Goal: Transaction & Acquisition: Purchase product/service

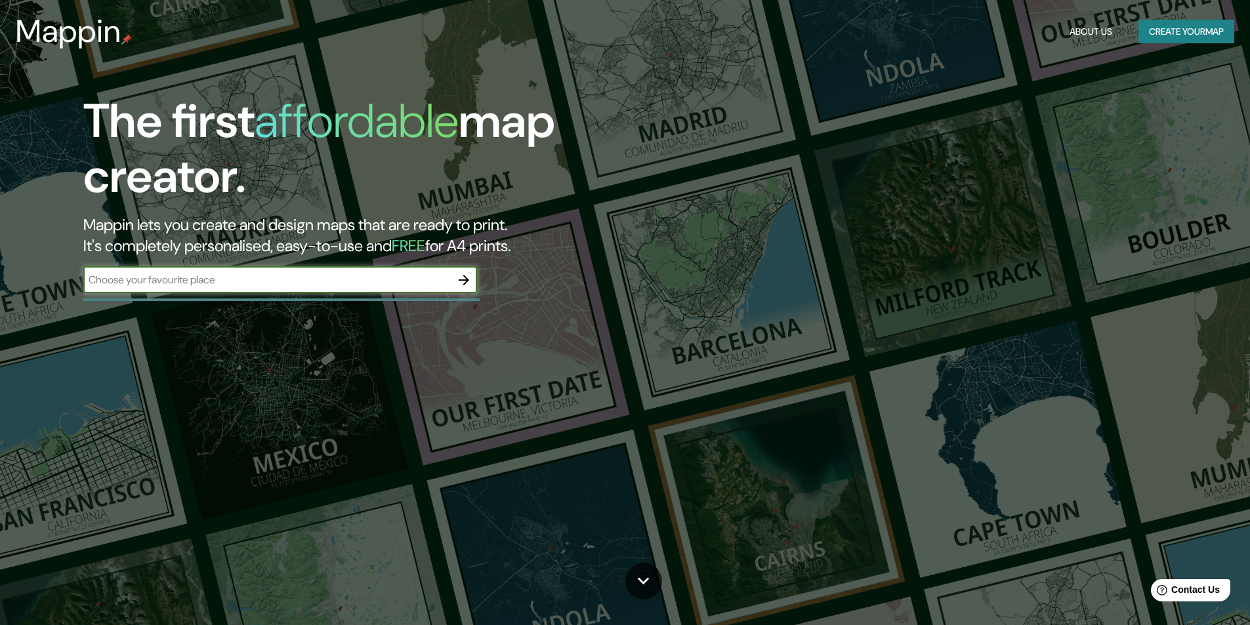
click at [227, 278] on input "text" at bounding box center [267, 279] width 368 height 15
type input "[GEOGRAPHIC_DATA]"
click at [465, 276] on icon "button" at bounding box center [464, 280] width 11 height 11
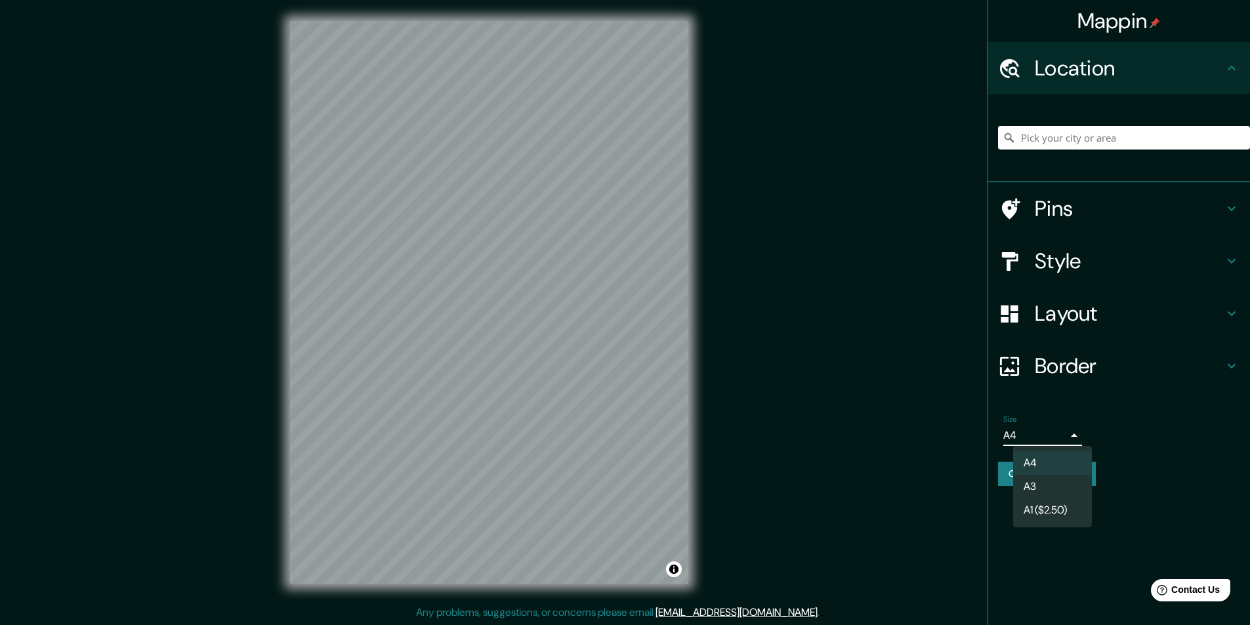
click at [1076, 442] on body "Mappin Location Pins Style Layout Border Choose a border. Hint : you can make l…" at bounding box center [625, 312] width 1250 height 625
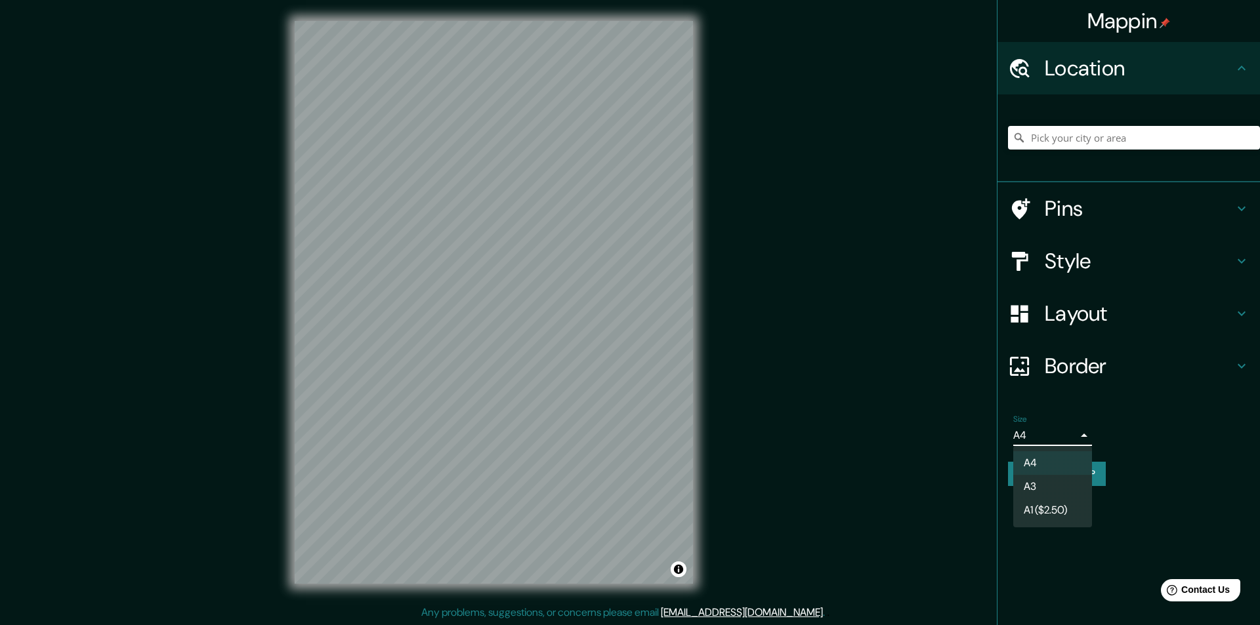
click at [1074, 481] on li "A3" at bounding box center [1052, 487] width 79 height 24
type input "a4"
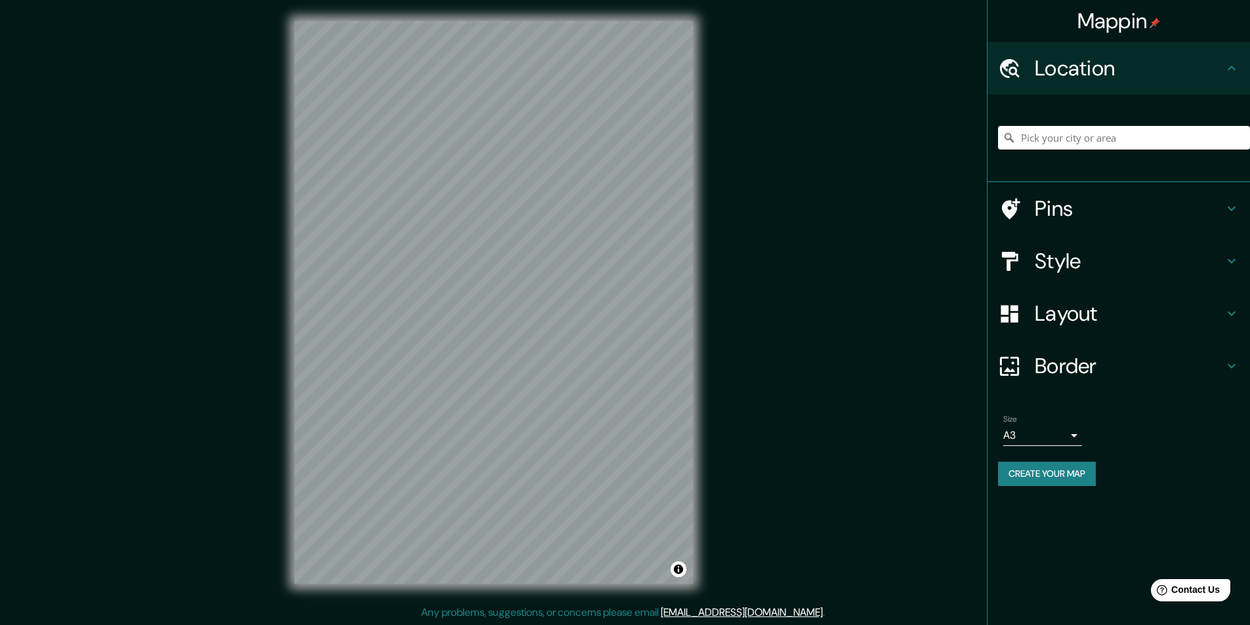
click at [920, 388] on div "Mappin Location Pins Style Layout Border Choose a border. Hint : you can make l…" at bounding box center [625, 313] width 1250 height 626
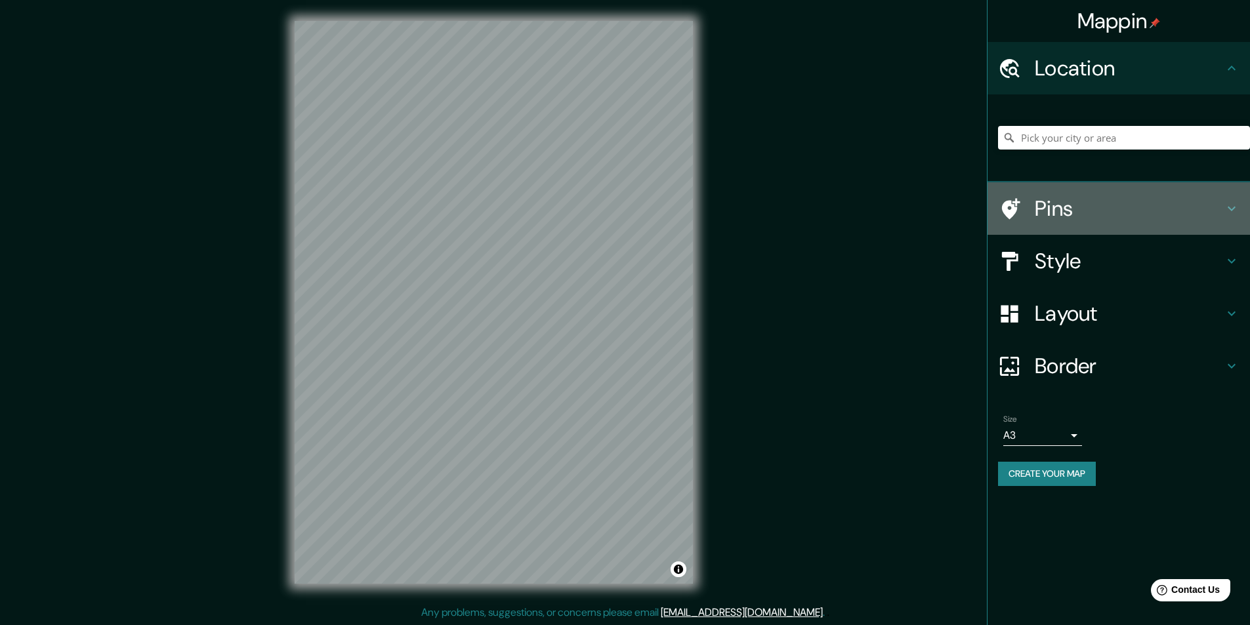
click at [1076, 210] on h4 "Pins" at bounding box center [1129, 209] width 189 height 26
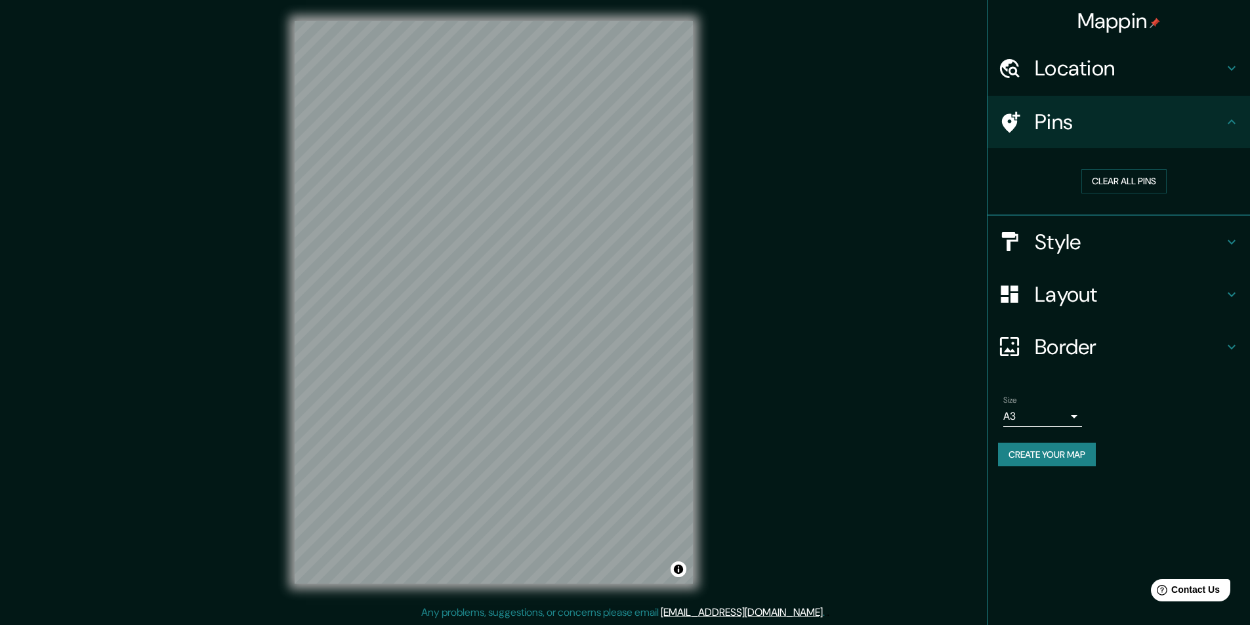
click at [1014, 120] on icon at bounding box center [1011, 122] width 18 height 21
click at [1080, 240] on h4 "Style" at bounding box center [1129, 242] width 189 height 26
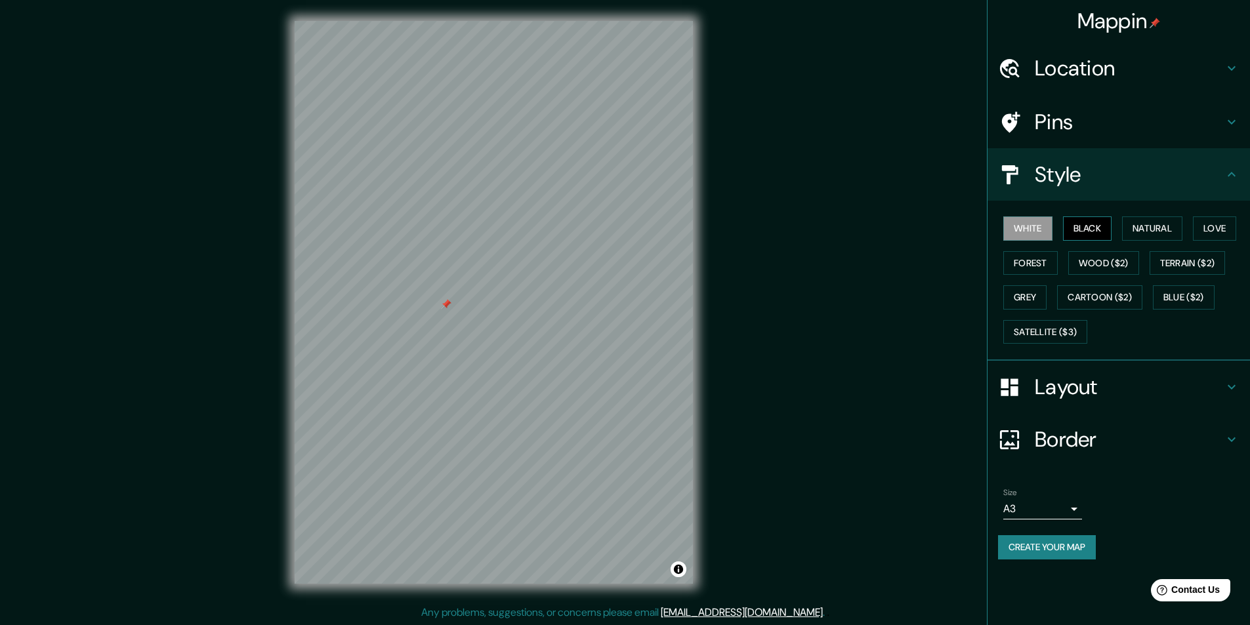
click at [1086, 236] on button "Black" at bounding box center [1087, 229] width 49 height 24
click at [1040, 234] on button "White" at bounding box center [1028, 229] width 49 height 24
click at [1156, 228] on button "Natural" at bounding box center [1152, 229] width 60 height 24
click at [1214, 227] on button "Love" at bounding box center [1214, 229] width 43 height 24
click at [1038, 266] on button "Forest" at bounding box center [1031, 263] width 54 height 24
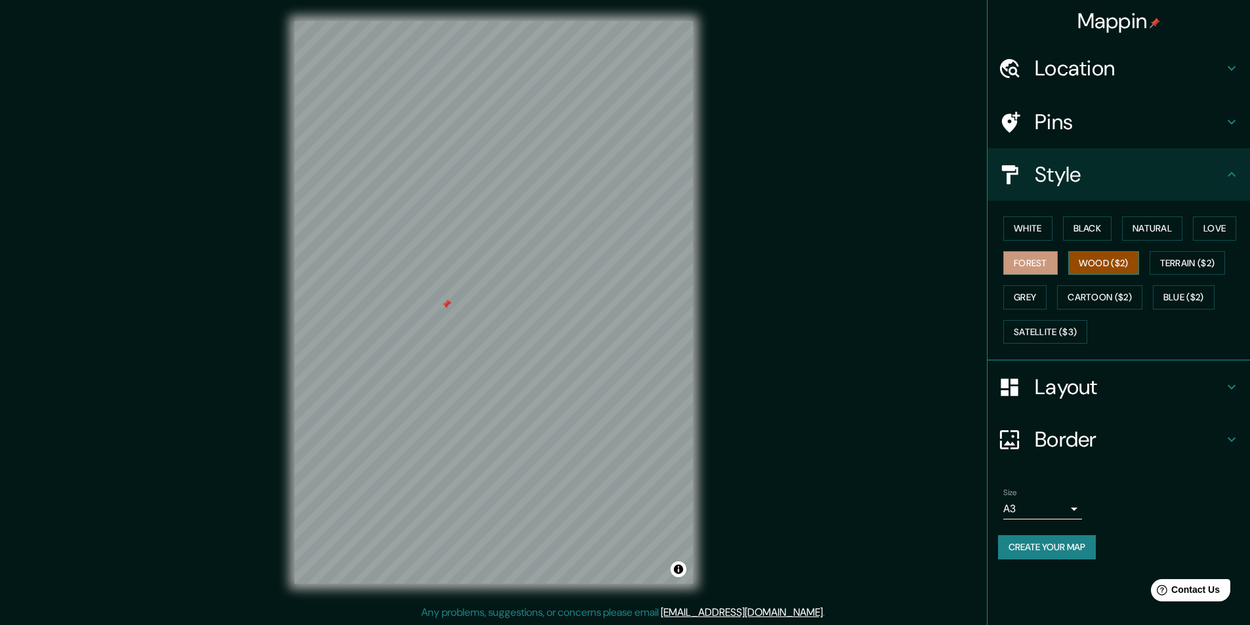
click at [1101, 264] on button "Wood ($2)" at bounding box center [1103, 263] width 71 height 24
click at [1185, 253] on button "Terrain ($2)" at bounding box center [1188, 263] width 76 height 24
click at [1031, 296] on button "Grey" at bounding box center [1025, 297] width 43 height 24
click at [1107, 296] on button "Cartoon ($2)" at bounding box center [1099, 297] width 85 height 24
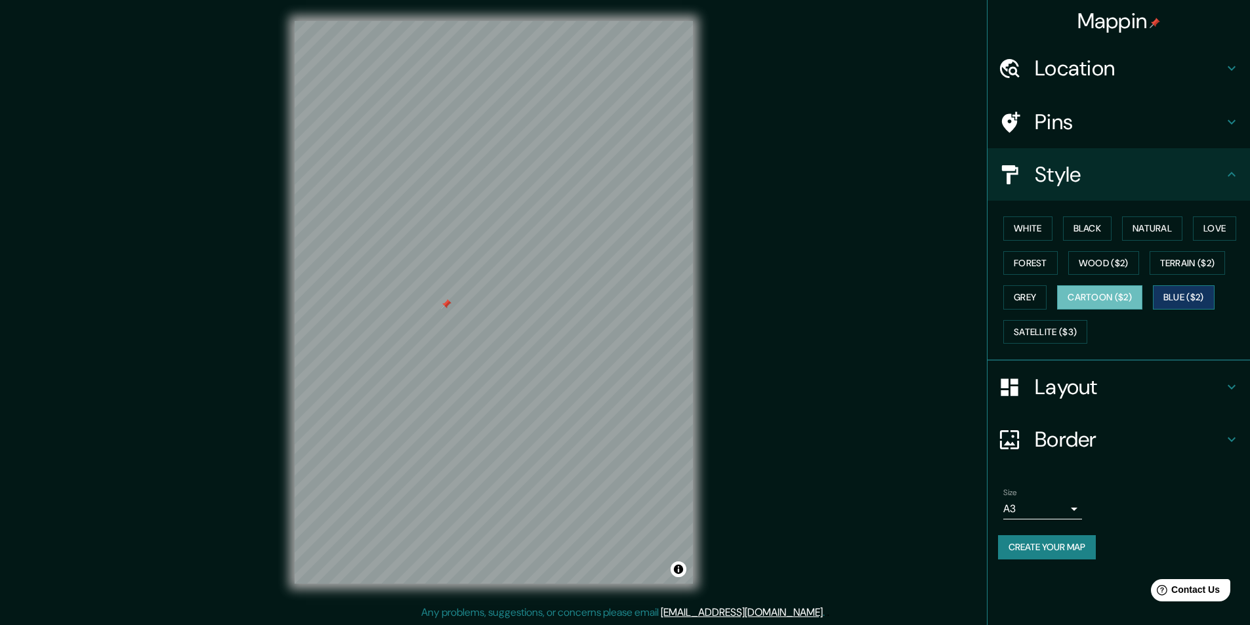
click at [1186, 296] on button "Blue ($2)" at bounding box center [1184, 297] width 62 height 24
click at [1074, 328] on button "Satellite ($3)" at bounding box center [1046, 332] width 84 height 24
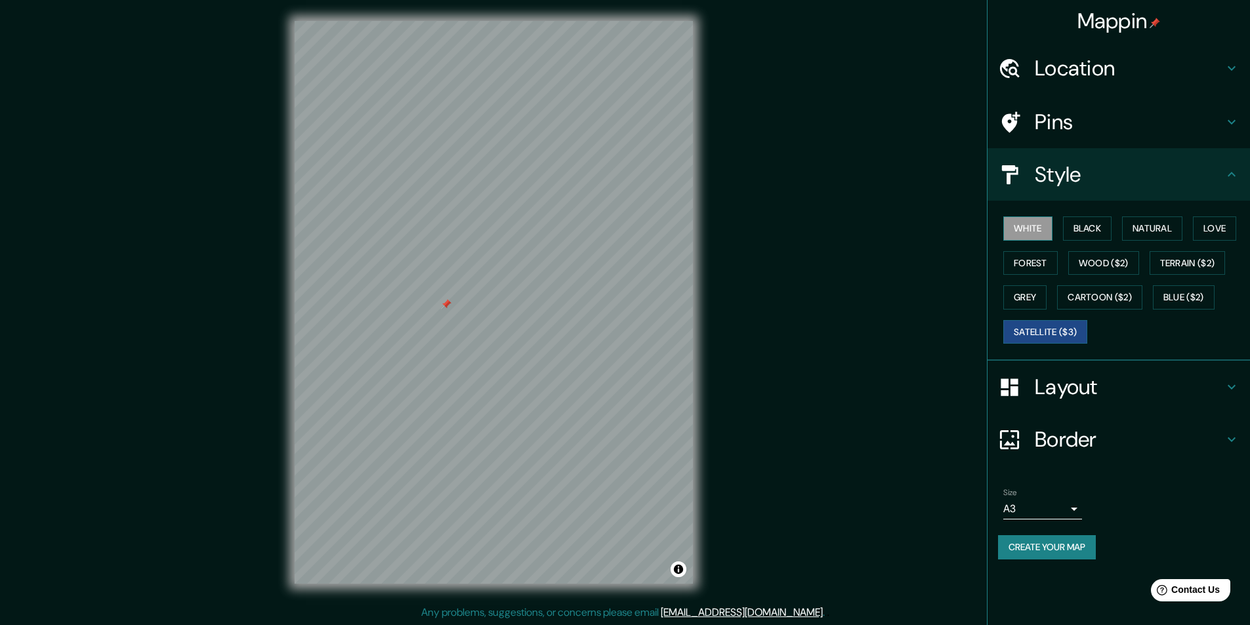
click at [1036, 234] on button "White" at bounding box center [1028, 229] width 49 height 24
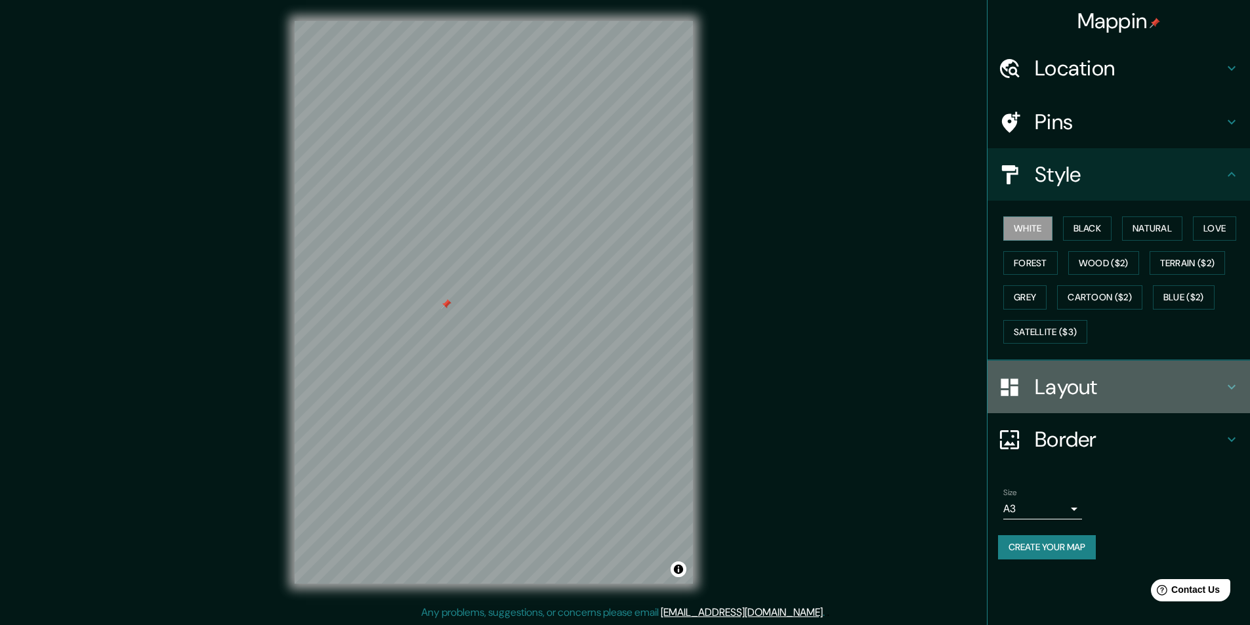
click at [1074, 377] on h4 "Layout" at bounding box center [1129, 387] width 189 height 26
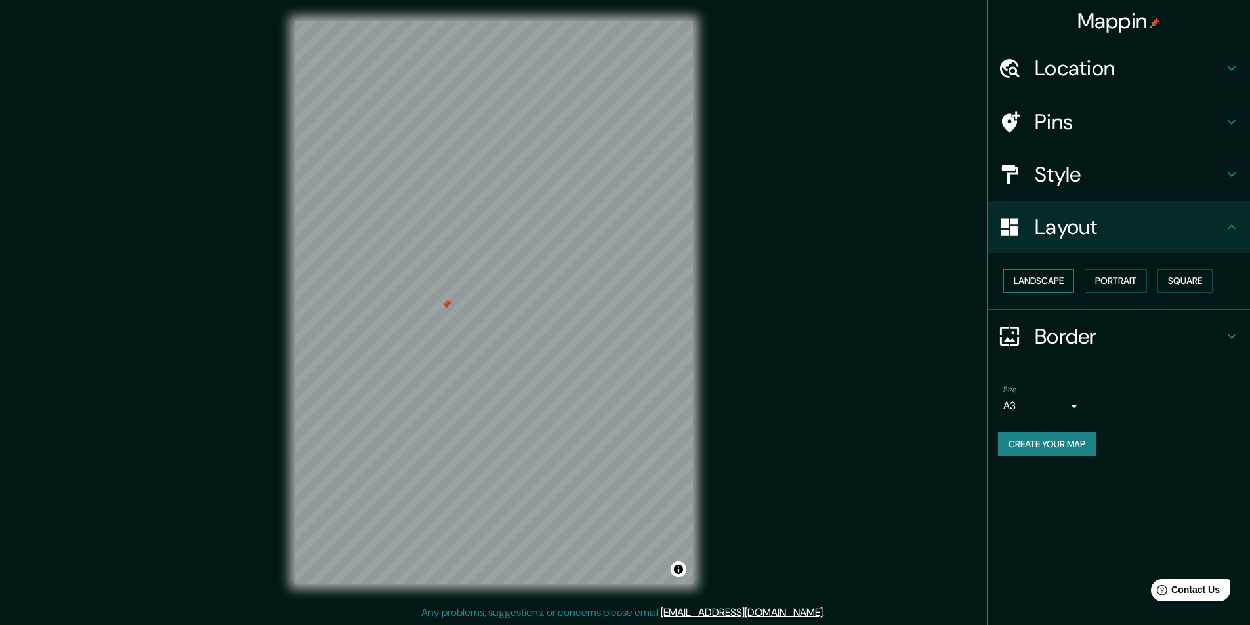
click at [1049, 286] on button "Landscape" at bounding box center [1039, 281] width 71 height 24
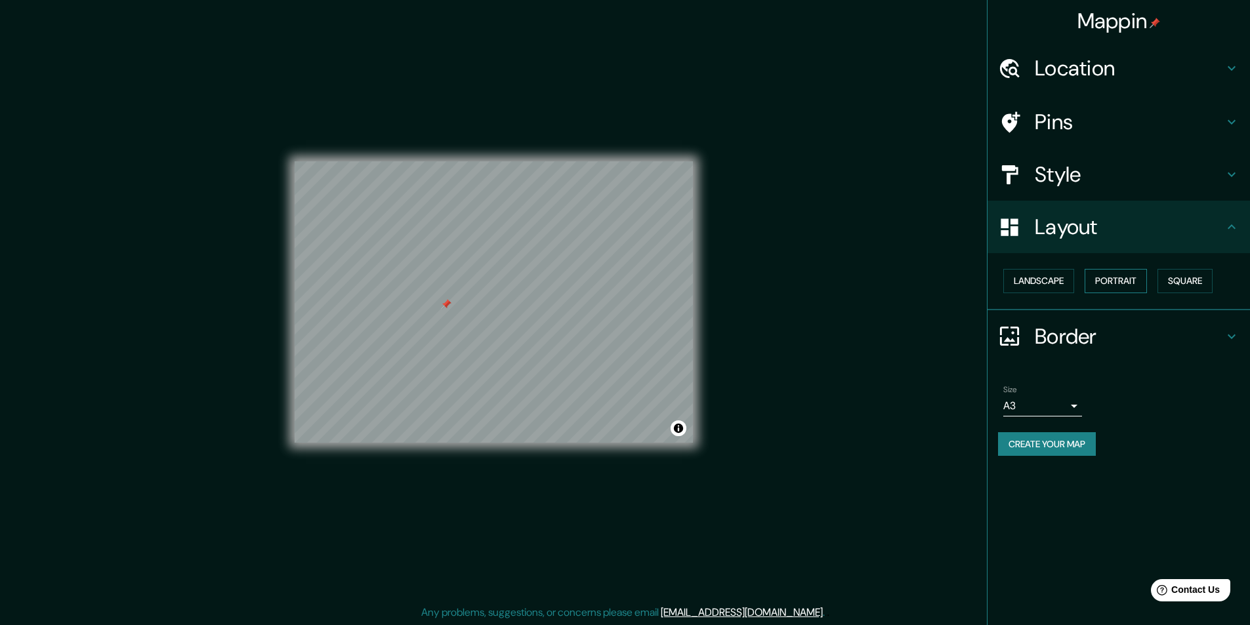
click at [1107, 284] on button "Portrait" at bounding box center [1116, 281] width 62 height 24
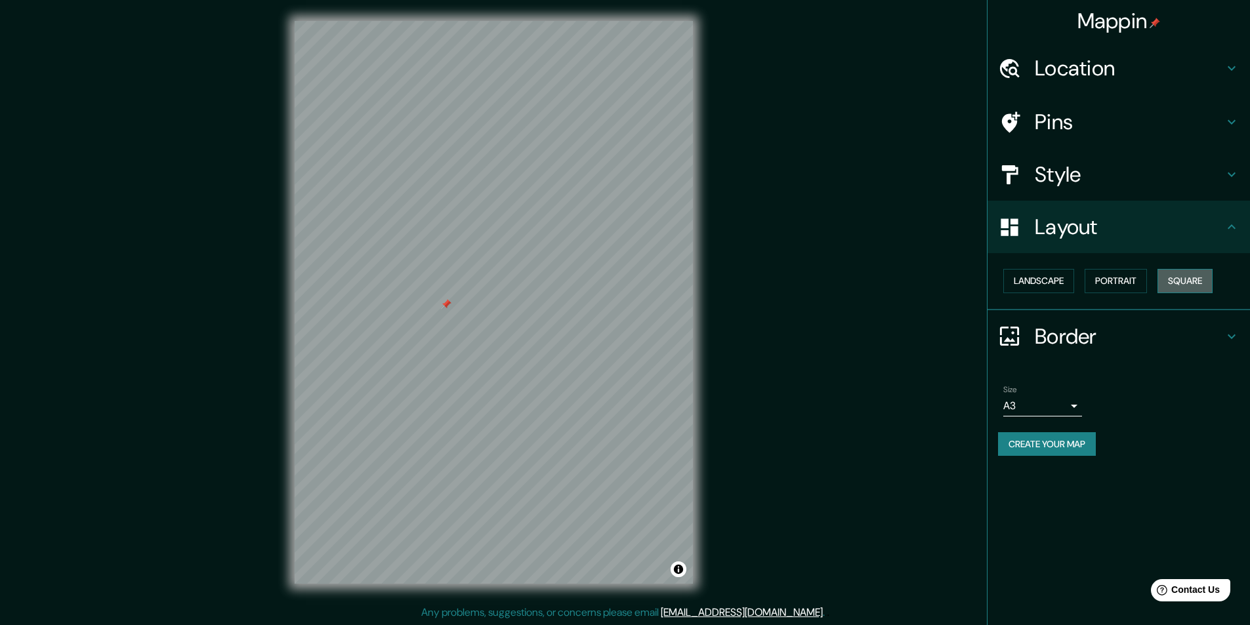
click at [1183, 277] on button "Square" at bounding box center [1185, 281] width 55 height 24
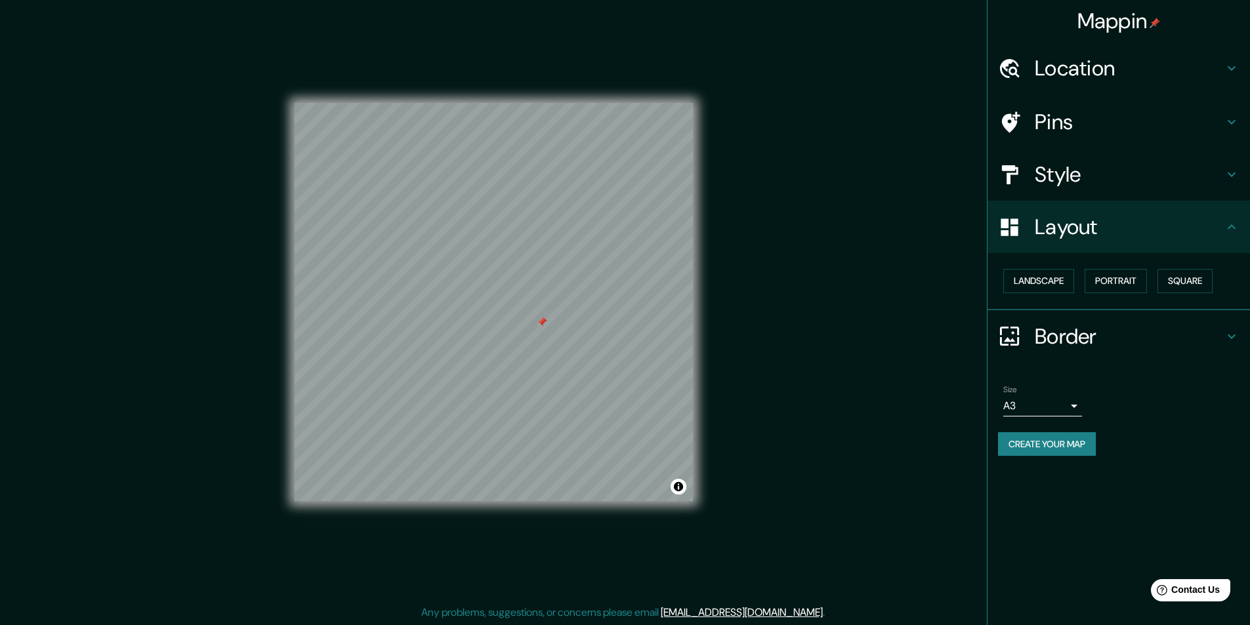
drag, startPoint x: 578, startPoint y: 314, endPoint x: 543, endPoint y: 325, distance: 35.9
click at [543, 325] on div at bounding box center [542, 322] width 11 height 11
drag, startPoint x: 544, startPoint y: 326, endPoint x: 526, endPoint y: 325, distance: 18.4
click at [526, 325] on div at bounding box center [523, 321] width 11 height 11
click at [1083, 186] on h4 "Style" at bounding box center [1129, 174] width 189 height 26
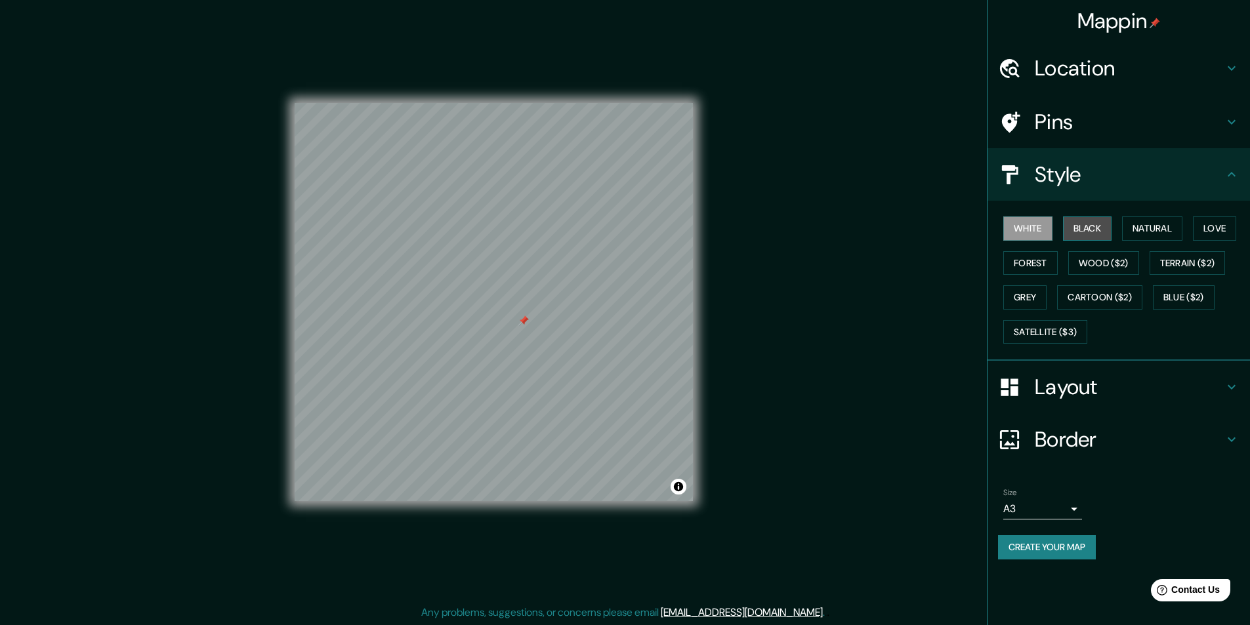
click at [1084, 223] on button "Black" at bounding box center [1087, 229] width 49 height 24
click at [1050, 224] on button "White" at bounding box center [1028, 229] width 49 height 24
click at [1075, 547] on button "Create your map" at bounding box center [1047, 548] width 98 height 24
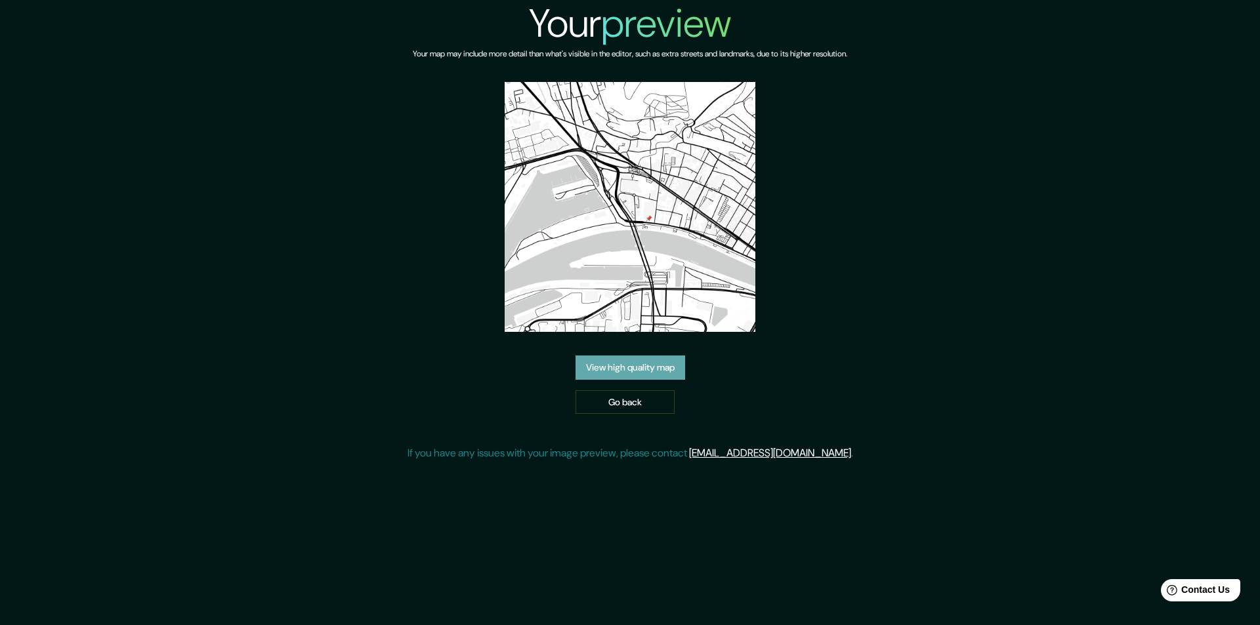
click at [649, 368] on link "View high quality map" at bounding box center [631, 368] width 110 height 24
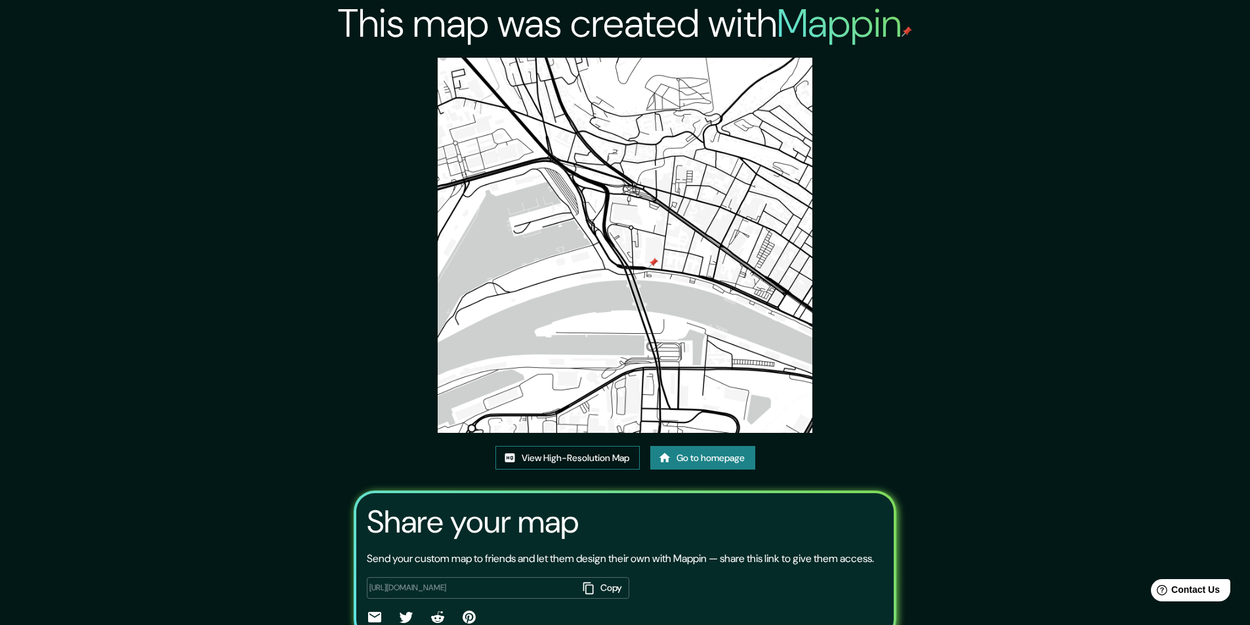
click at [605, 461] on link "View High-Resolution Map" at bounding box center [568, 458] width 144 height 24
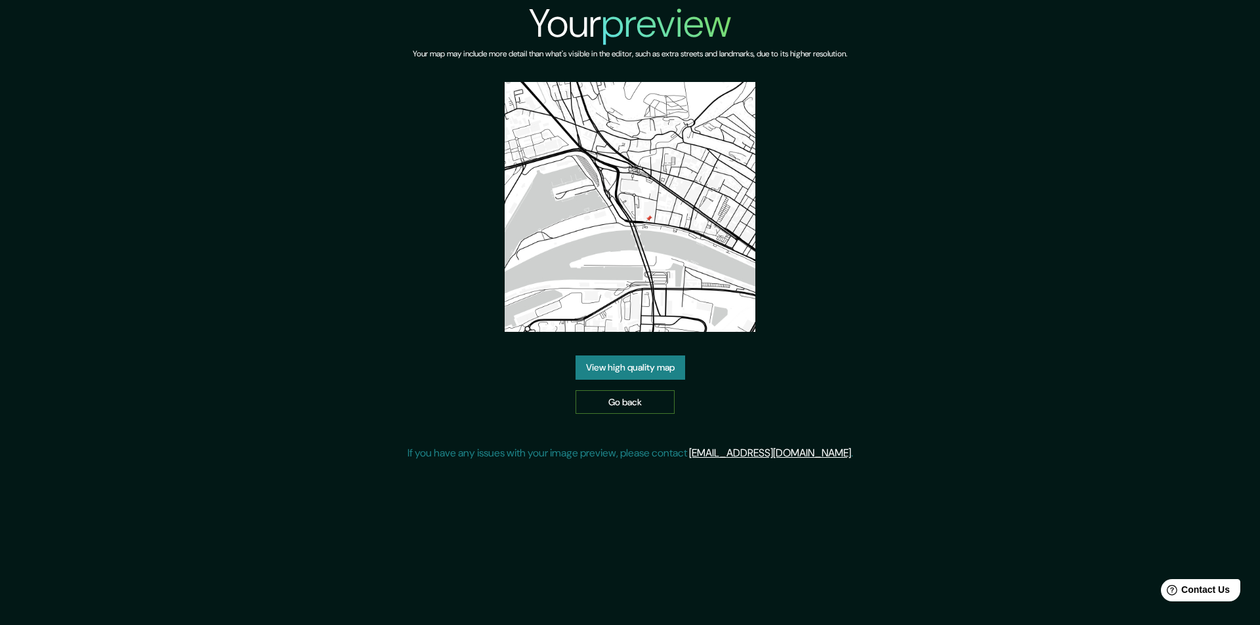
click at [622, 399] on link "Go back" at bounding box center [625, 403] width 99 height 24
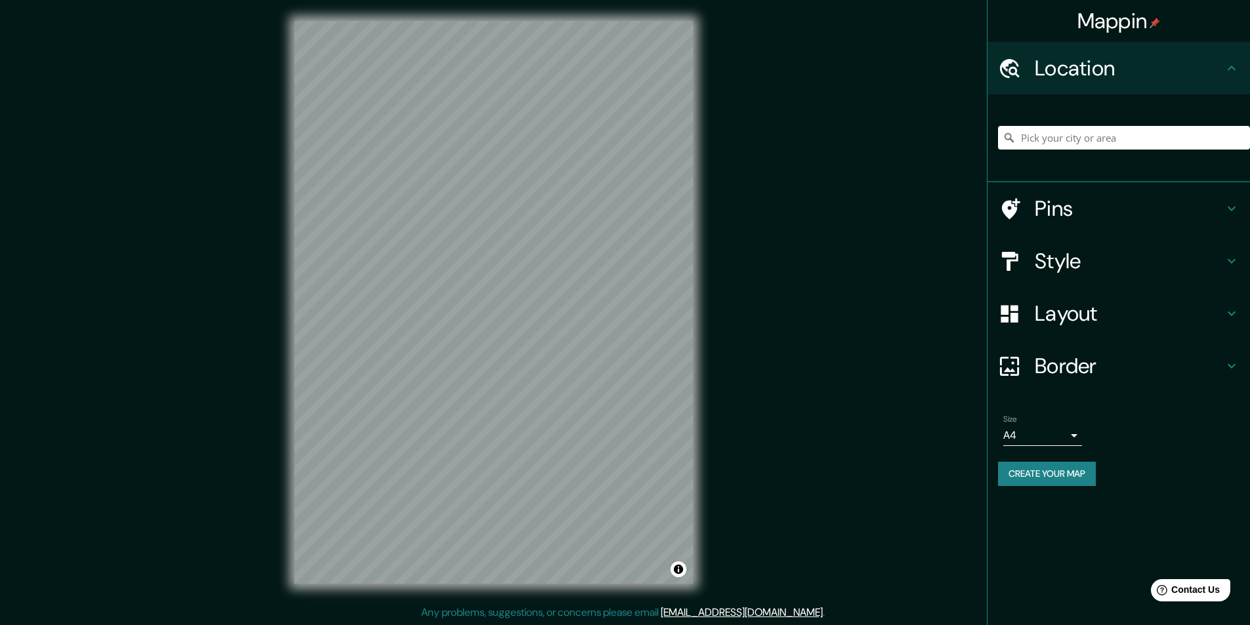
click at [1085, 365] on h4 "Border" at bounding box center [1129, 366] width 189 height 26
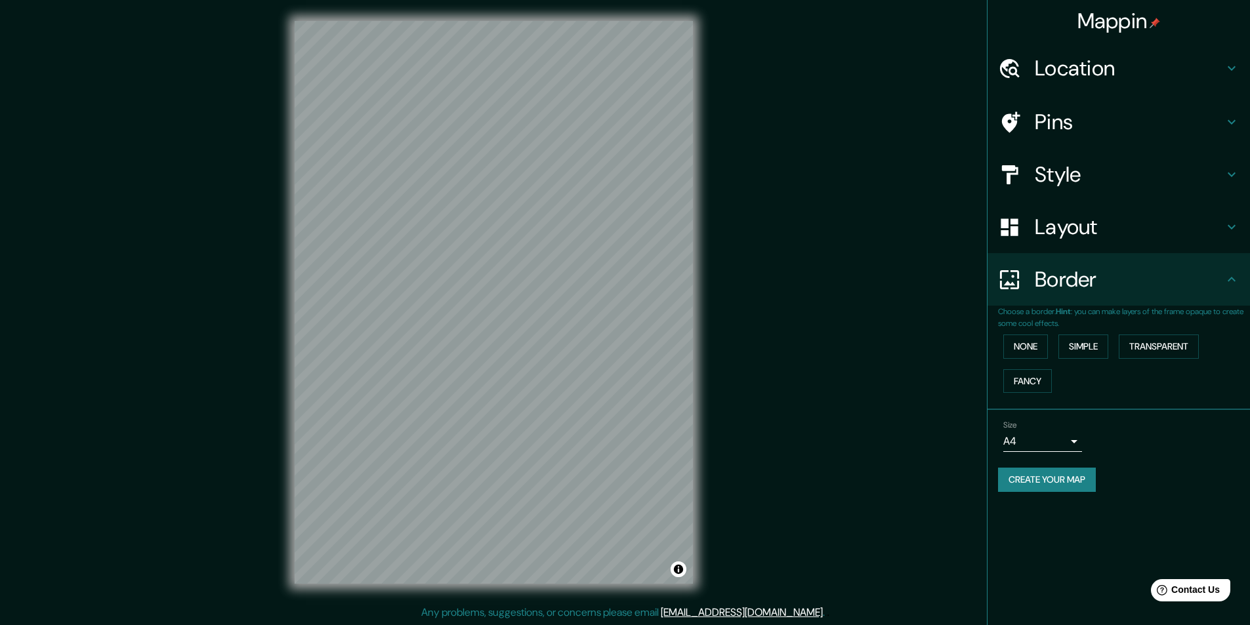
click at [1080, 221] on h4 "Layout" at bounding box center [1129, 227] width 189 height 26
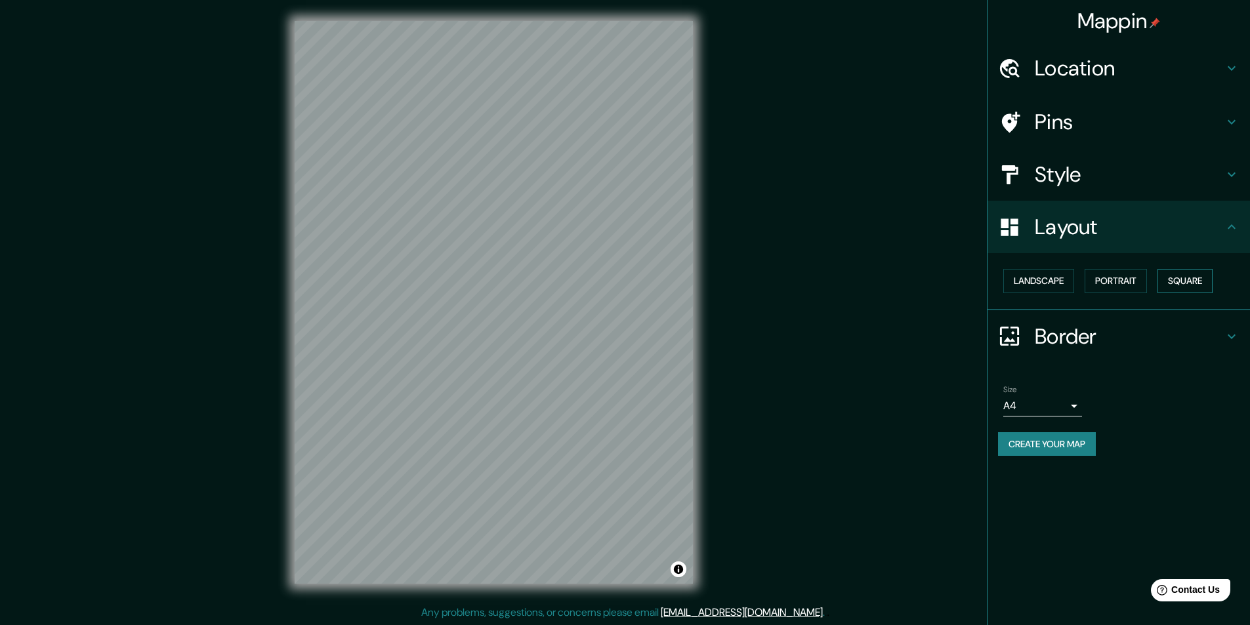
click at [1189, 282] on button "Square" at bounding box center [1185, 281] width 55 height 24
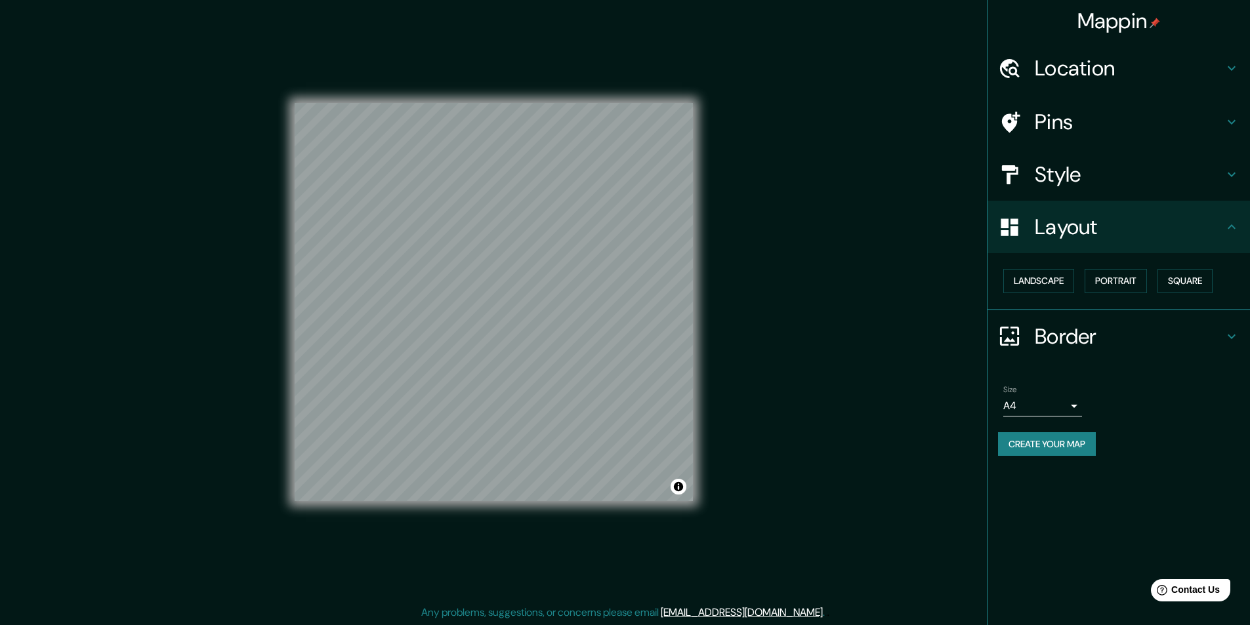
click at [1087, 73] on h4 "Location" at bounding box center [1129, 68] width 189 height 26
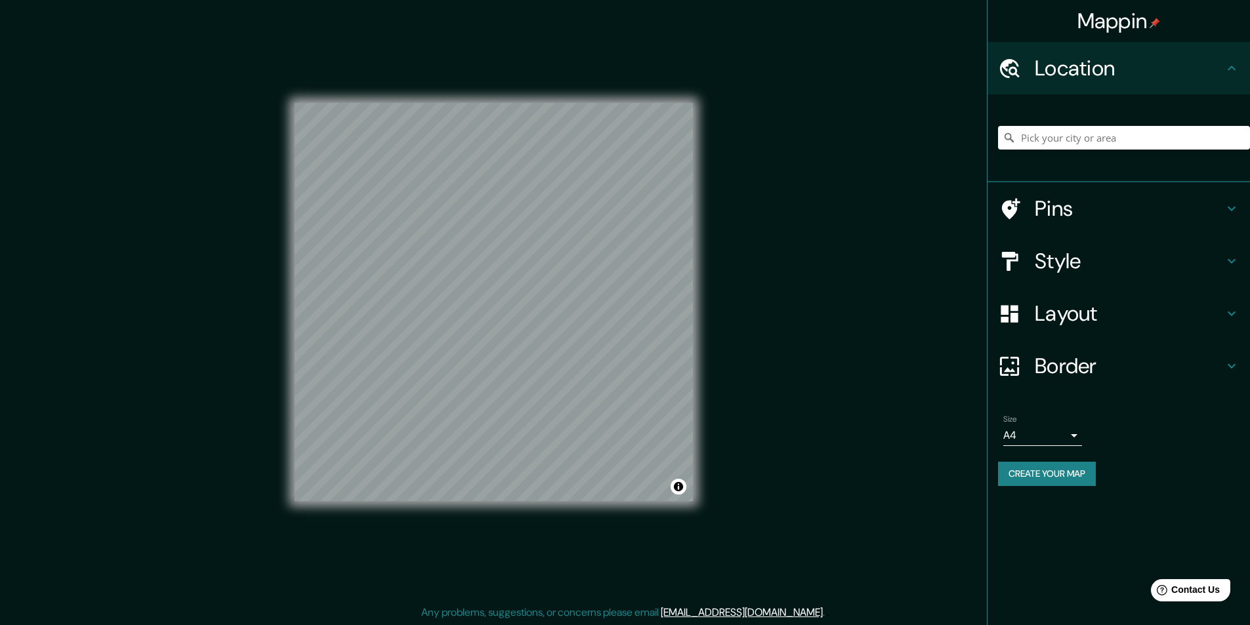
click at [1064, 207] on h4 "Pins" at bounding box center [1129, 209] width 189 height 26
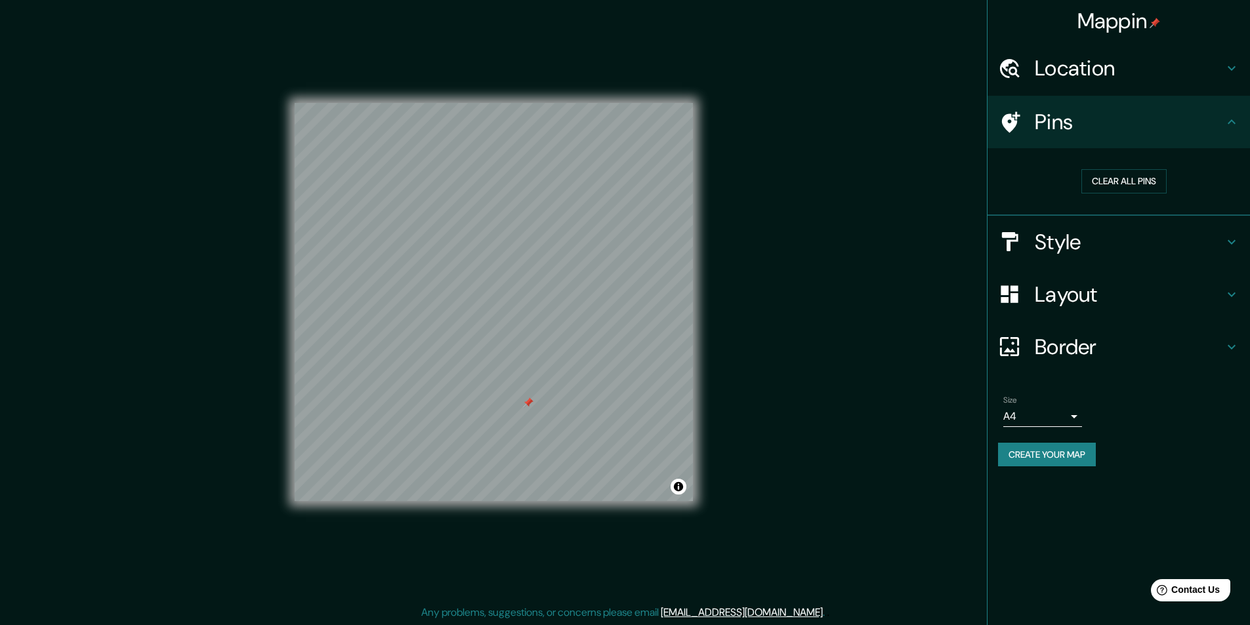
click at [1059, 349] on h4 "Border" at bounding box center [1129, 347] width 189 height 26
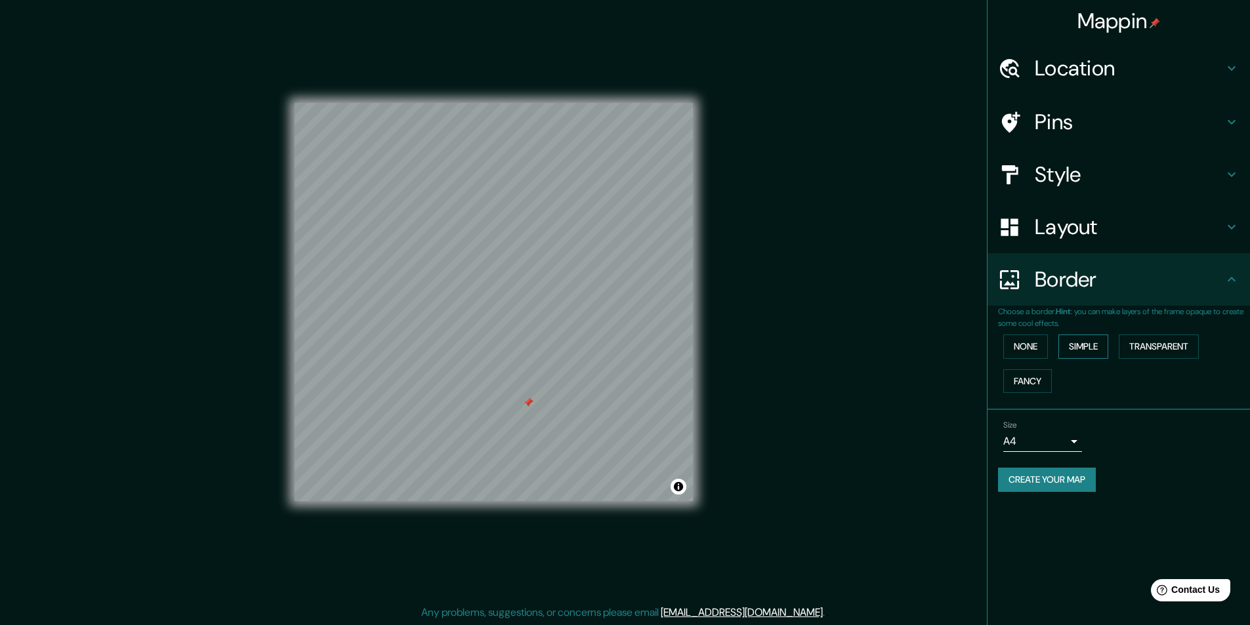
click at [1081, 343] on button "Simple" at bounding box center [1084, 347] width 50 height 24
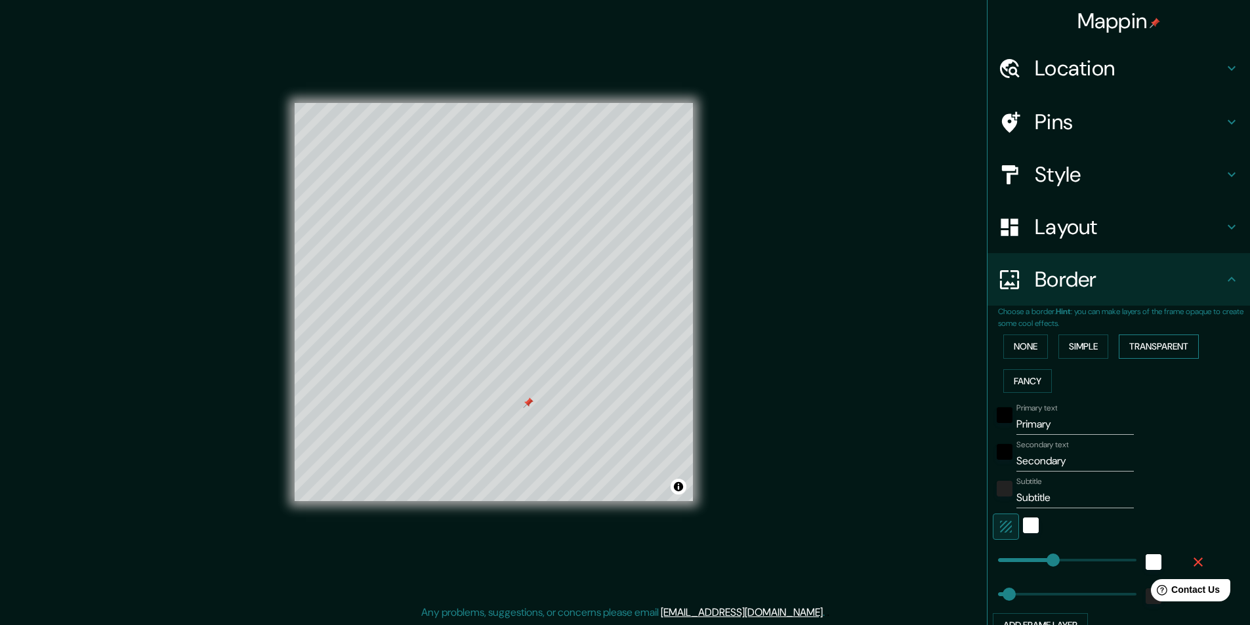
click at [1137, 343] on button "Transparent" at bounding box center [1159, 347] width 80 height 24
click at [1034, 377] on button "Fancy" at bounding box center [1028, 382] width 49 height 24
click at [1017, 349] on button "None" at bounding box center [1026, 347] width 45 height 24
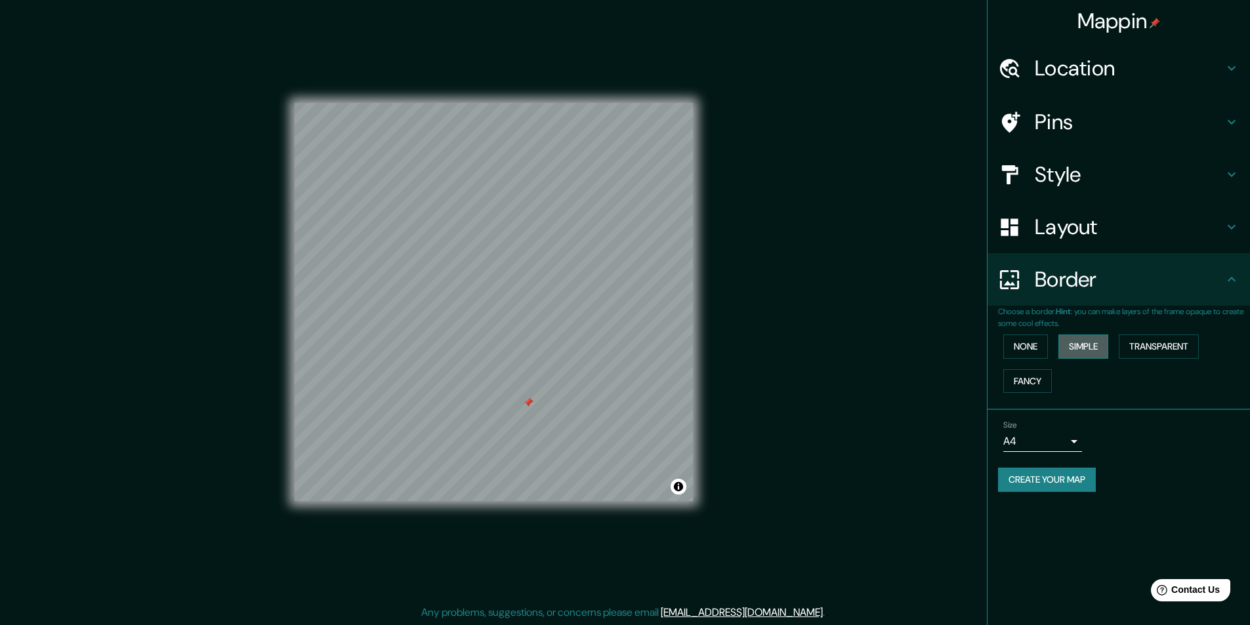
click at [1078, 346] on button "Simple" at bounding box center [1084, 347] width 50 height 24
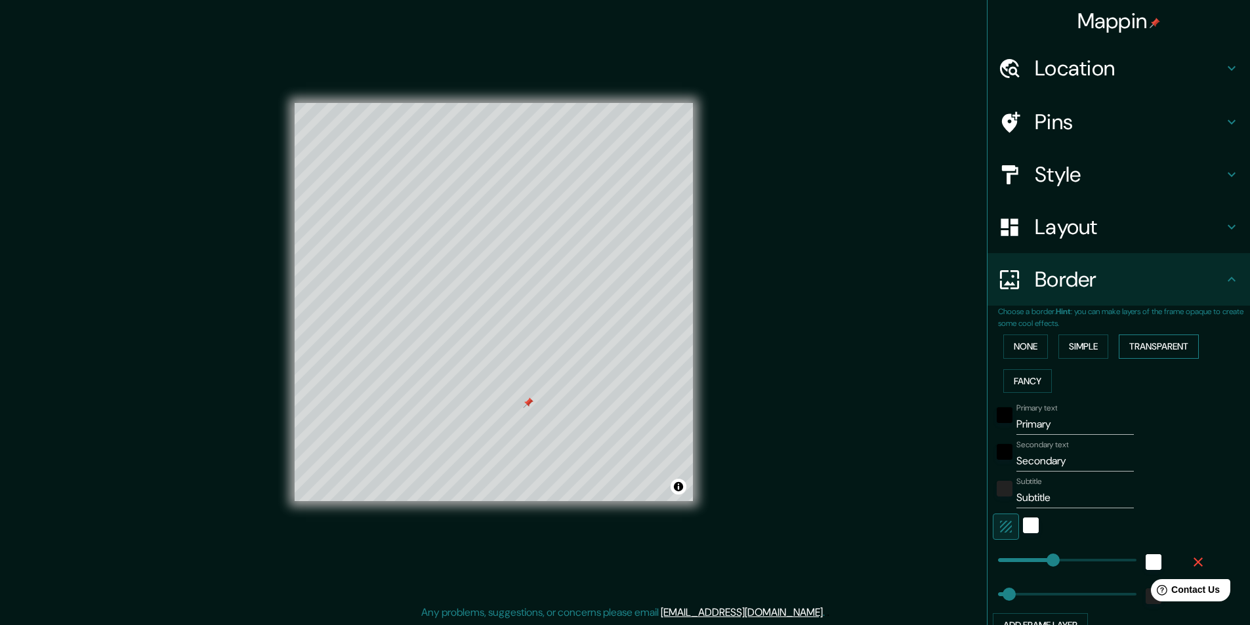
click at [1137, 346] on button "Transparent" at bounding box center [1159, 347] width 80 height 24
click at [1022, 375] on button "Fancy" at bounding box center [1028, 382] width 49 height 24
click at [1073, 349] on button "Simple" at bounding box center [1084, 347] width 50 height 24
click at [1022, 353] on button "None" at bounding box center [1026, 347] width 45 height 24
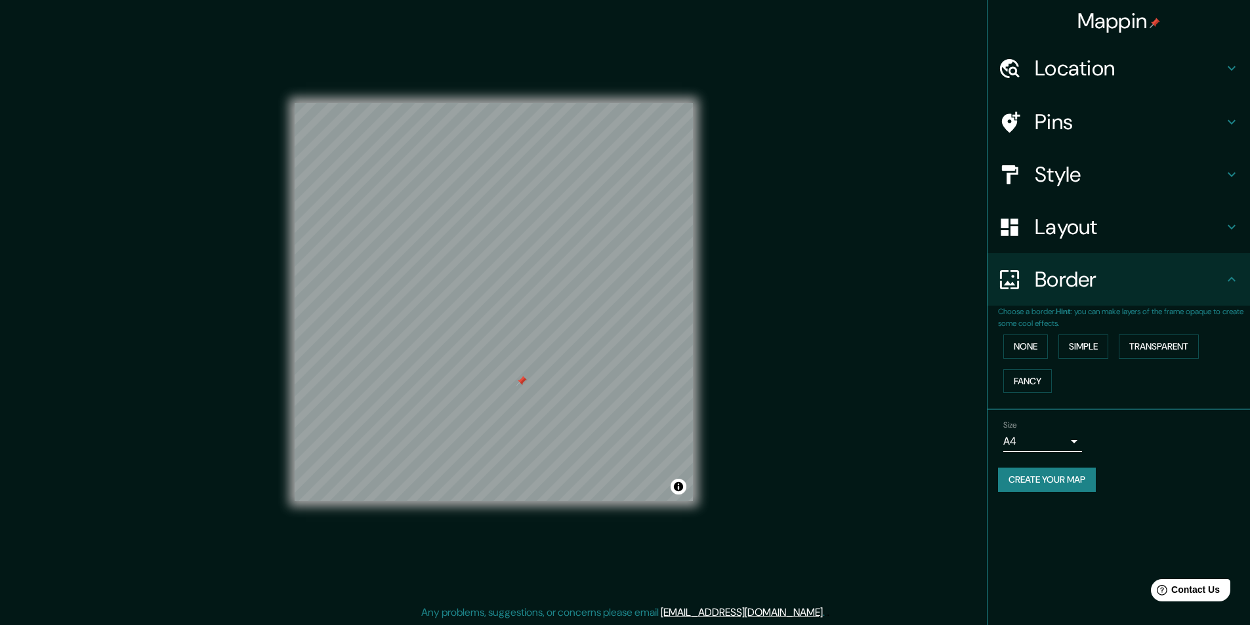
click at [1061, 480] on button "Create your map" at bounding box center [1047, 480] width 98 height 24
click at [1074, 447] on body "Mappin Location Pins Style Layout Border Choose a border. Hint : you can make l…" at bounding box center [625, 312] width 1250 height 625
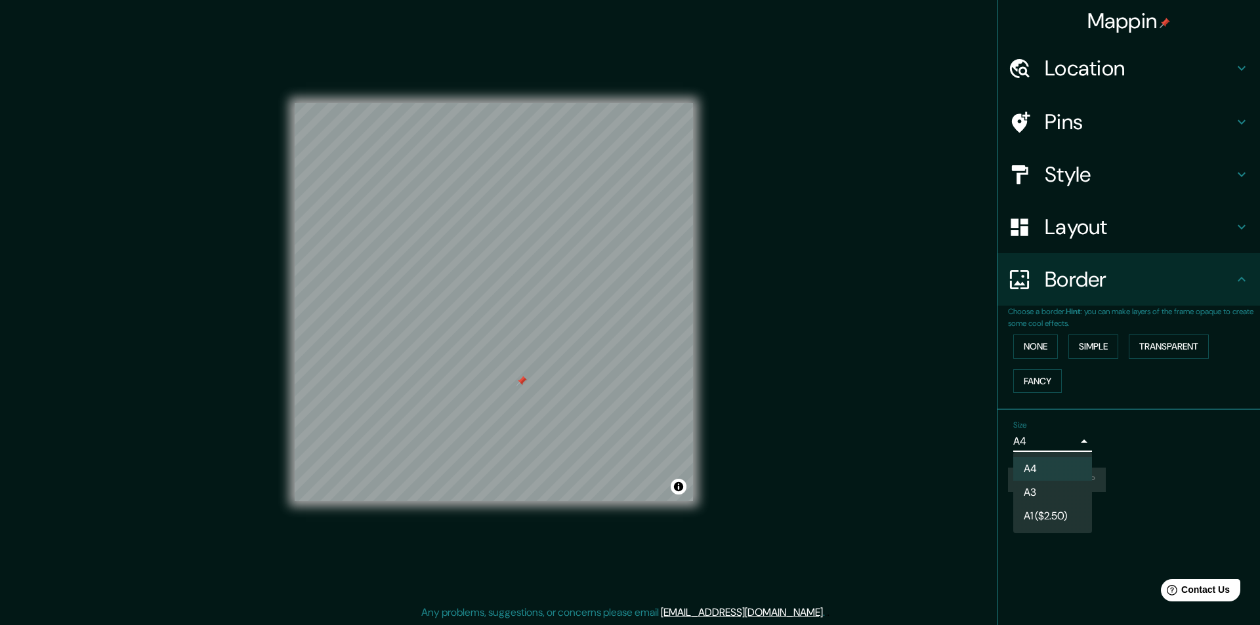
click at [1125, 452] on div at bounding box center [630, 312] width 1260 height 625
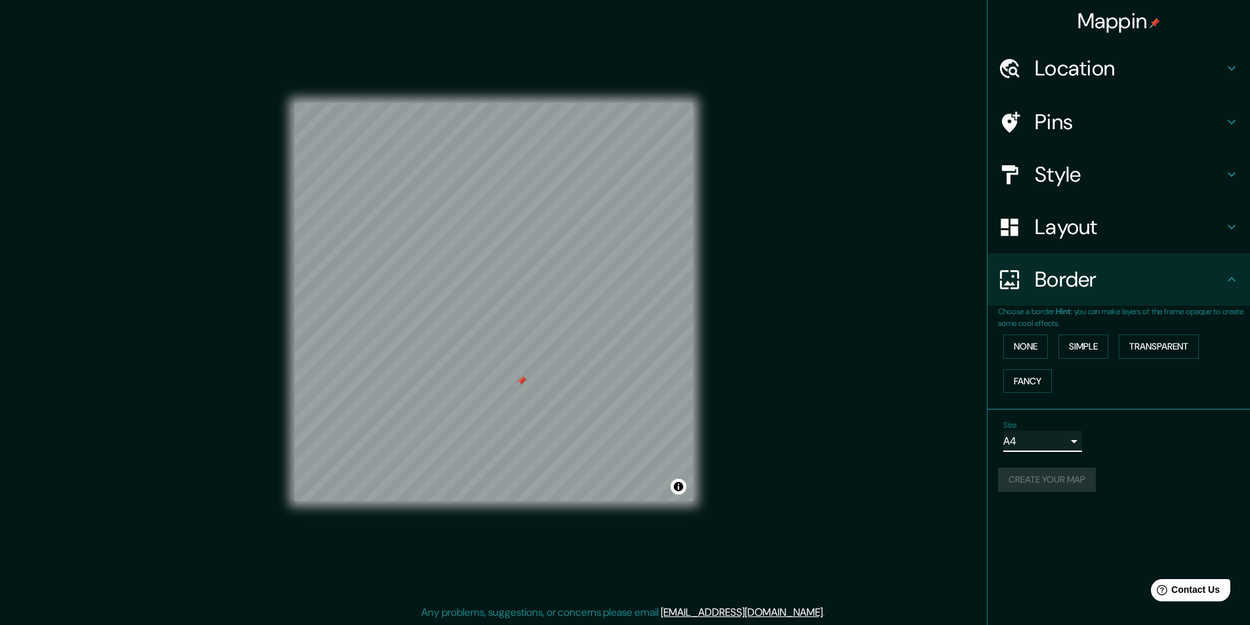
scroll to position [1, 0]
click at [938, 459] on div "Mappin Location Pins Style Layout Border Choose a border. Hint : you can make l…" at bounding box center [625, 312] width 1250 height 626
click at [1074, 444] on body "Mappin Location Pins Style Layout Border Choose a border. Hint : you can make l…" at bounding box center [625, 311] width 1250 height 625
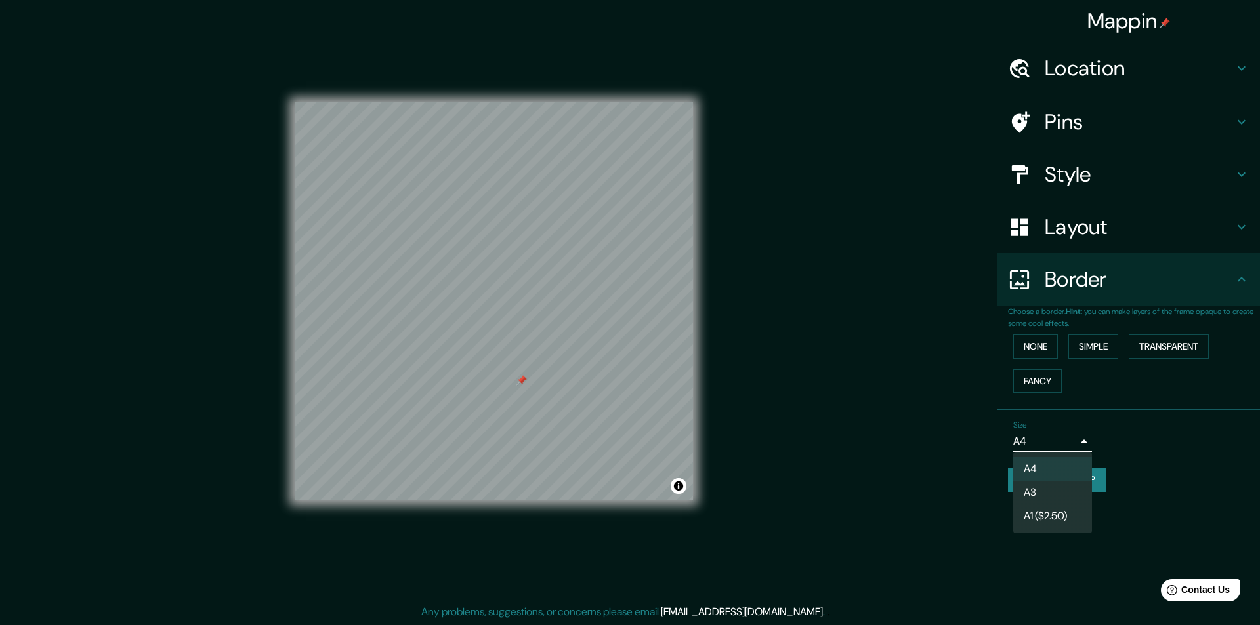
click at [1042, 483] on li "A3" at bounding box center [1052, 493] width 79 height 24
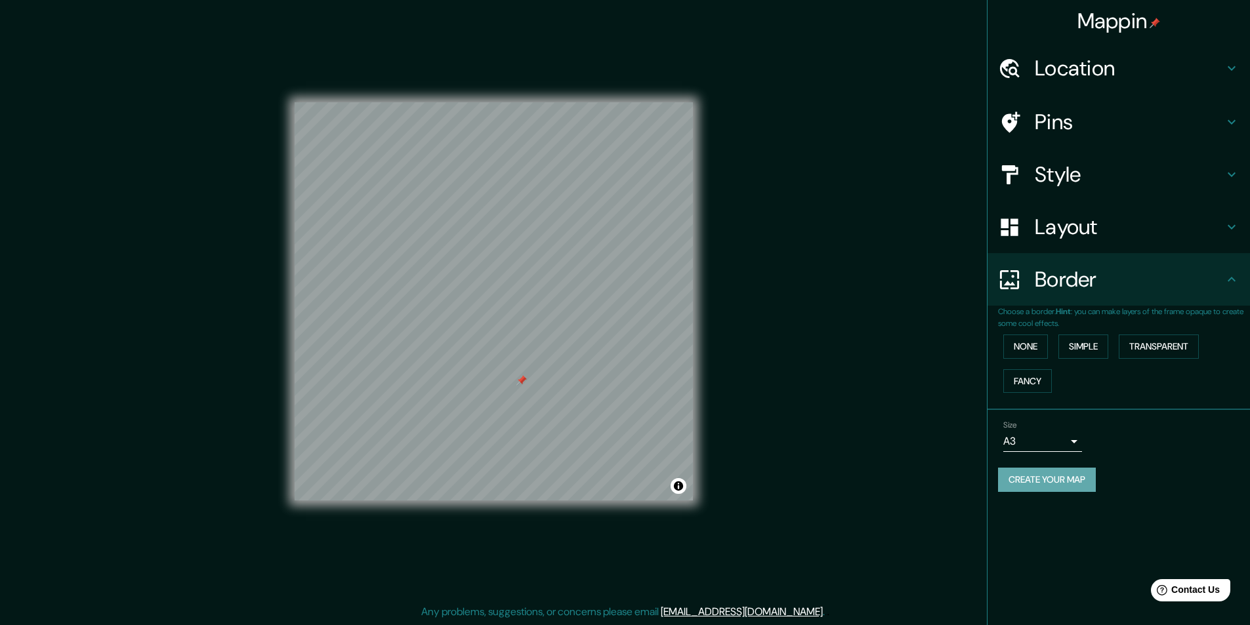
click at [1049, 480] on button "Create your map" at bounding box center [1047, 480] width 98 height 24
click at [1078, 442] on body "Mappin Location Pins Style Layout Border Choose a border. Hint : you can make l…" at bounding box center [625, 311] width 1250 height 625
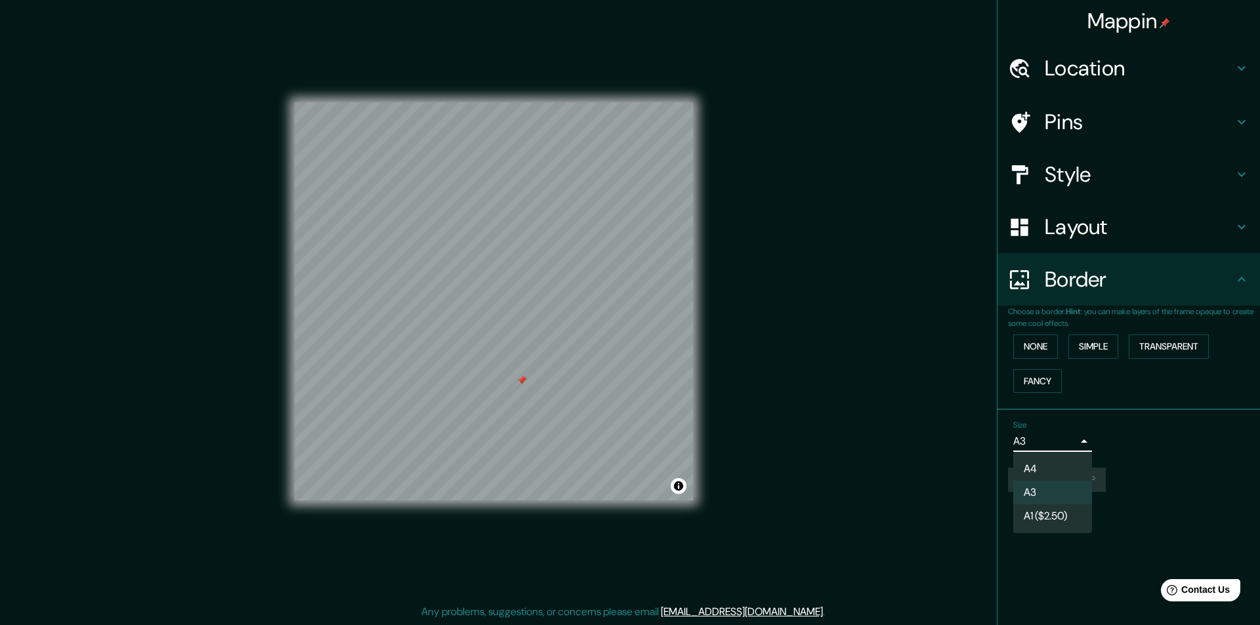
click at [1044, 467] on li "A4" at bounding box center [1052, 469] width 79 height 24
type input "single"
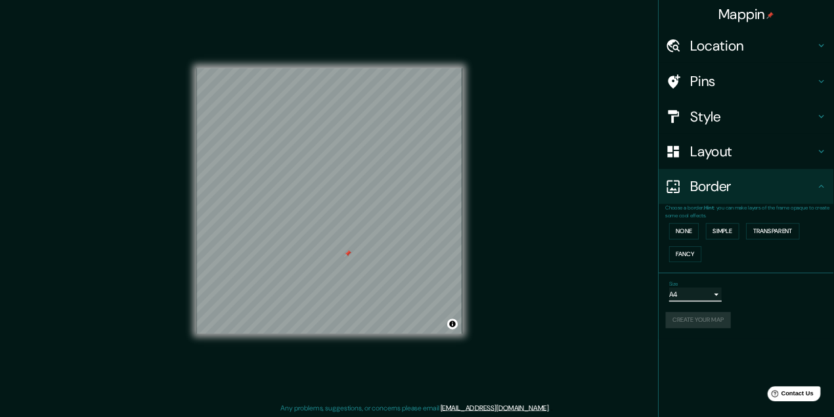
scroll to position [0, 0]
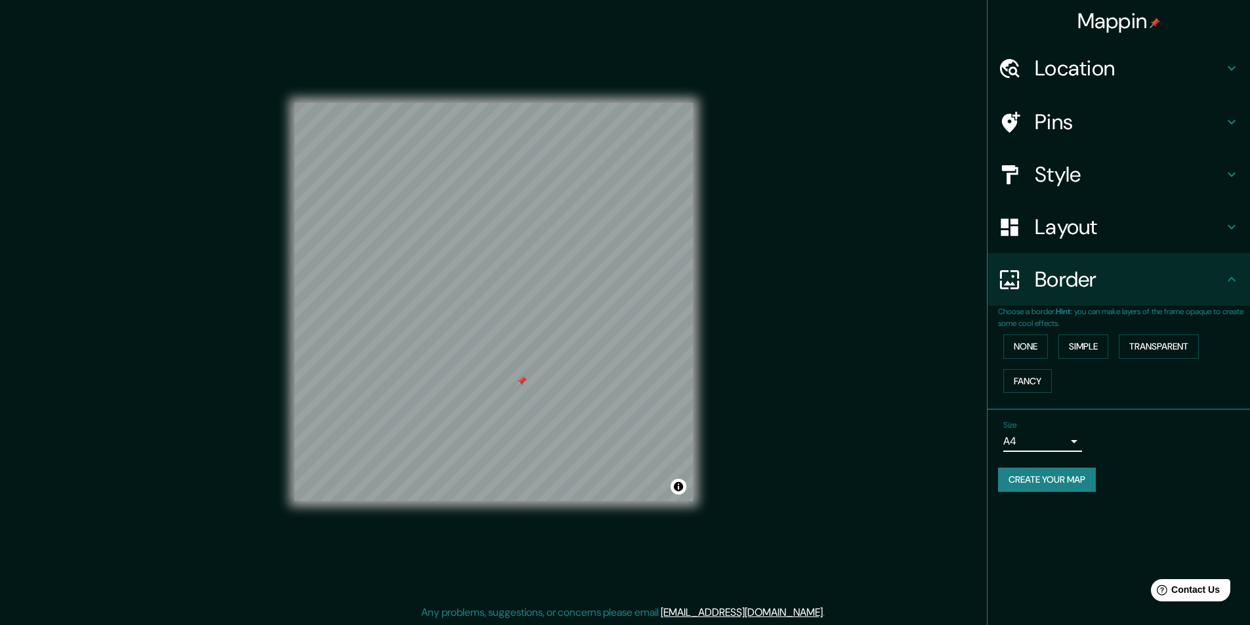
click at [1053, 442] on body "Mappin Location Pins Style Layout Border Choose a border. Hint : you can make l…" at bounding box center [625, 312] width 1250 height 625
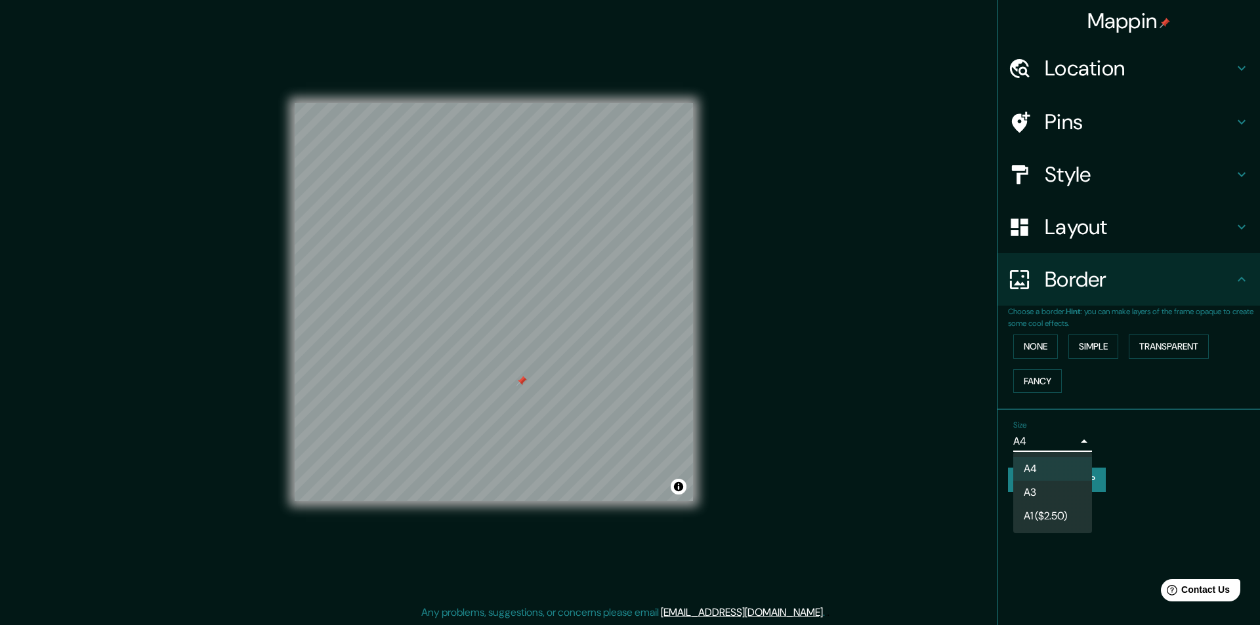
click at [1152, 438] on div at bounding box center [630, 312] width 1260 height 625
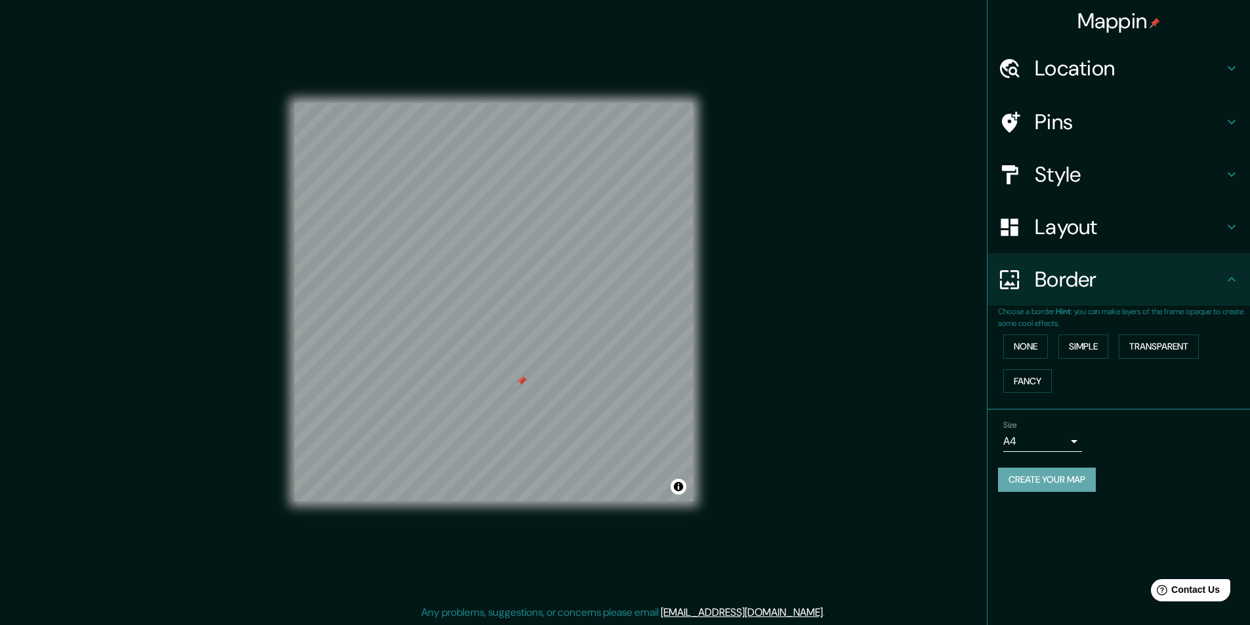
click at [1047, 480] on button "Create your map" at bounding box center [1047, 480] width 98 height 24
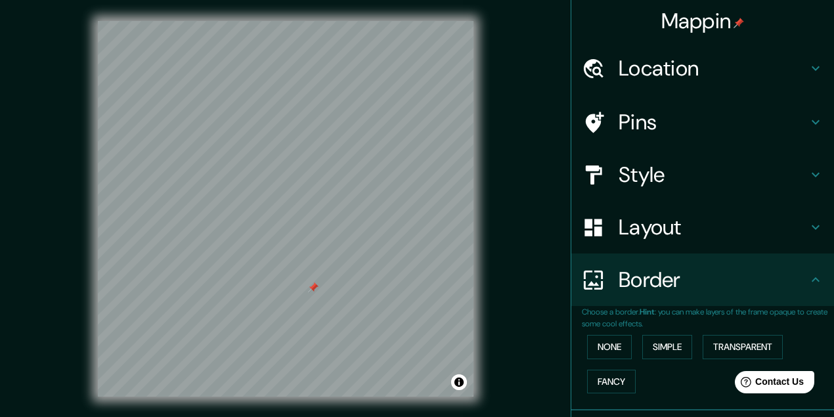
drag, startPoint x: 1172, startPoint y: 1, endPoint x: 507, endPoint y: 196, distance: 692.8
click at [507, 196] on div "© Mapbox © OpenStreetMap Improve this map" at bounding box center [286, 208] width 750 height 375
